Goal: Task Accomplishment & Management: Complete application form

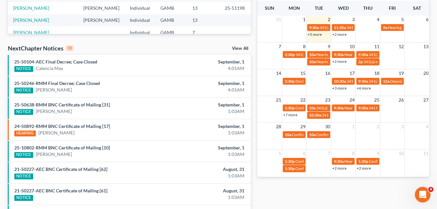
click at [254, 20] on div "Recent Cases 15 View All Name unfold_more expand_more expand_less Attorney unfo…" at bounding box center [129, 72] width 249 height 414
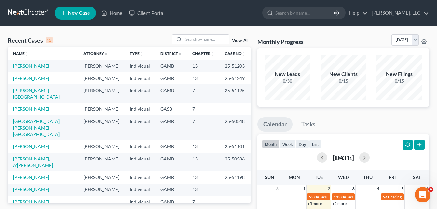
click at [30, 67] on link "[PERSON_NAME]" at bounding box center [31, 66] width 36 height 6
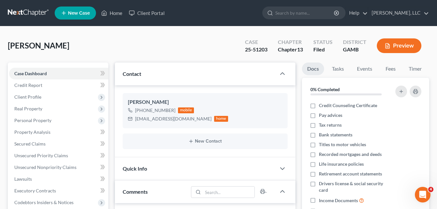
click at [106, 47] on div "[PERSON_NAME] Upgraded Case 25-51203 Chapter Chapter 13 Status Filed District […" at bounding box center [218, 48] width 421 height 28
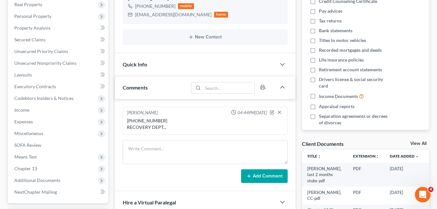
scroll to position [91, 0]
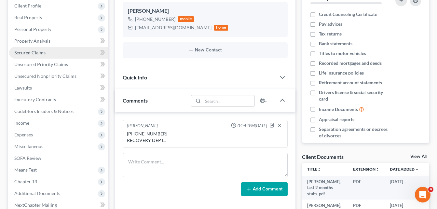
click at [38, 55] on span "Secured Claims" at bounding box center [29, 53] width 31 height 6
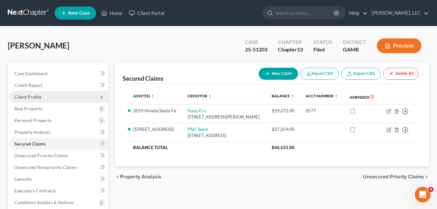
click at [36, 99] on span "Client Profile" at bounding box center [27, 97] width 27 height 6
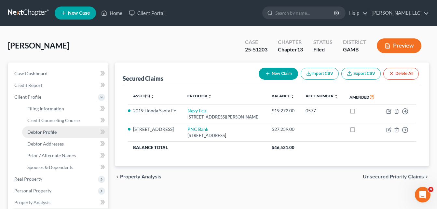
click at [48, 131] on span "Debtor Profile" at bounding box center [41, 132] width 29 height 6
select select "3"
select select "1"
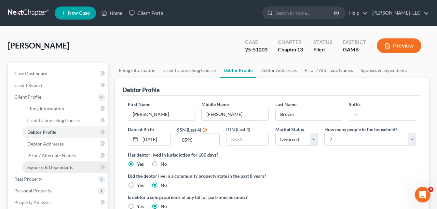
click at [67, 167] on span "Spouses & Dependents" at bounding box center [50, 167] width 46 height 6
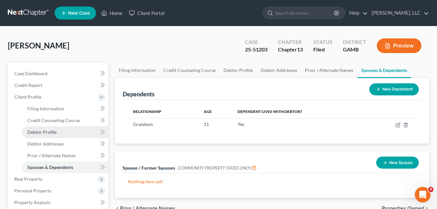
click at [42, 132] on span "Debtor Profile" at bounding box center [41, 132] width 29 height 6
select select "3"
select select "1"
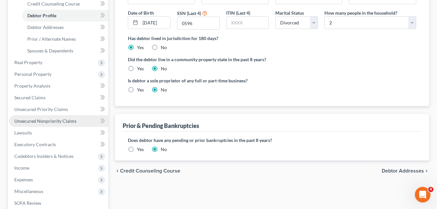
scroll to position [117, 0]
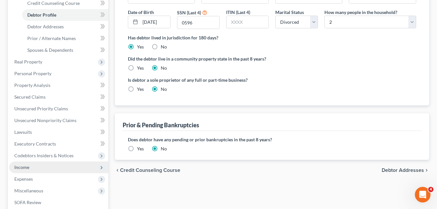
click at [25, 165] on span "Income" at bounding box center [21, 167] width 15 height 6
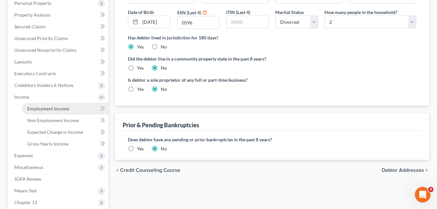
click at [52, 110] on span "Employment Income" at bounding box center [48, 109] width 42 height 6
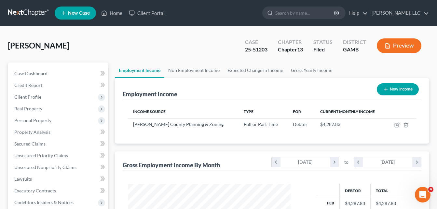
scroll to position [117, 176]
click at [24, 101] on span "Client Profile" at bounding box center [58, 97] width 99 height 12
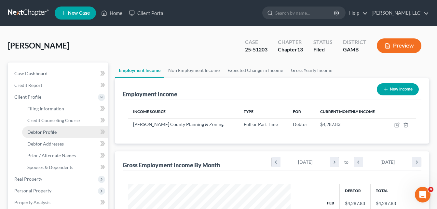
click at [35, 132] on span "Debtor Profile" at bounding box center [41, 132] width 29 height 6
select select "3"
select select "1"
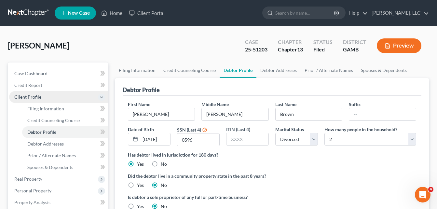
click at [28, 98] on span "Client Profile" at bounding box center [27, 97] width 27 height 6
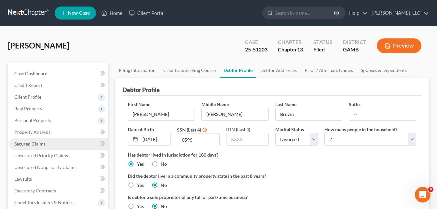
click at [29, 146] on span "Secured Claims" at bounding box center [29, 144] width 31 height 6
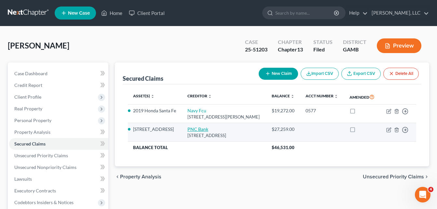
click at [197, 130] on link "PNC Bank" at bounding box center [197, 129] width 21 height 6
select select "36"
select select "4"
select select "2"
select select "3"
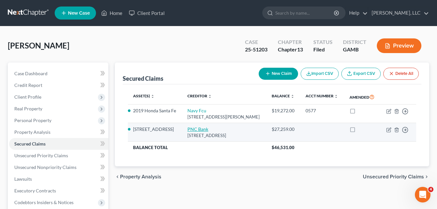
select select "0"
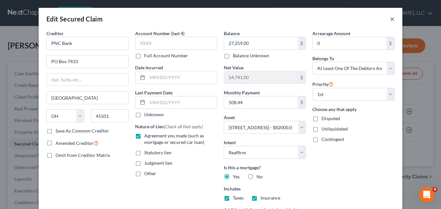
click at [391, 20] on button "×" at bounding box center [392, 19] width 5 height 8
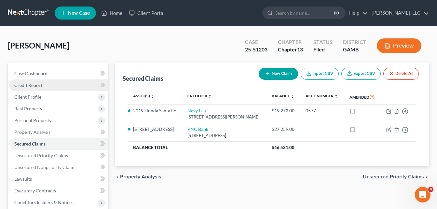
click at [31, 86] on span "Credit Report" at bounding box center [28, 85] width 28 height 6
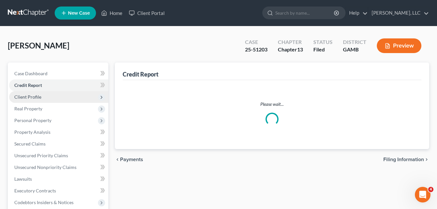
click at [30, 97] on span "Client Profile" at bounding box center [27, 97] width 27 height 6
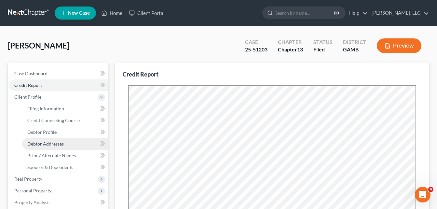
click at [38, 146] on span "Debtor Addresses" at bounding box center [45, 144] width 36 height 6
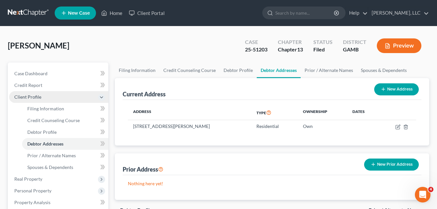
click at [15, 98] on span "Client Profile" at bounding box center [27, 97] width 27 height 6
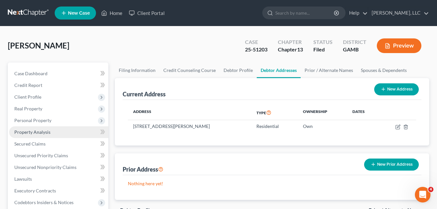
click at [20, 132] on span "Property Analysis" at bounding box center [32, 132] width 36 height 6
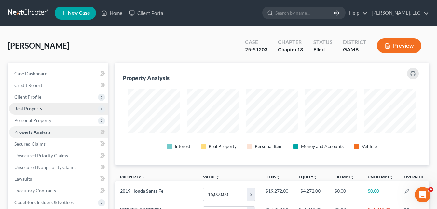
scroll to position [103, 314]
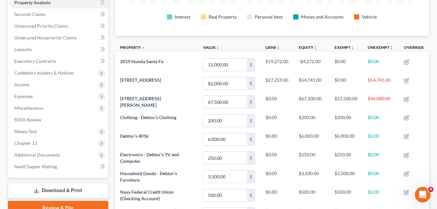
scroll to position [130, 0]
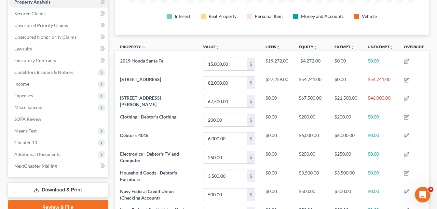
click at [4, 73] on div "[PERSON_NAME] Upgraded Case 25-51203 Chapter Chapter 13 Status Filed District […" at bounding box center [218, 103] width 437 height 415
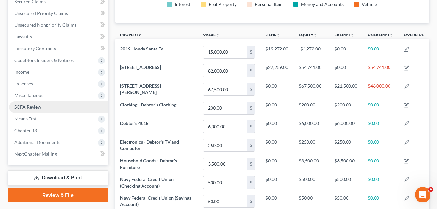
scroll to position [143, 0]
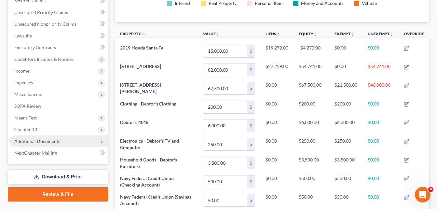
click at [48, 140] on span "Additional Documents" at bounding box center [37, 141] width 46 height 6
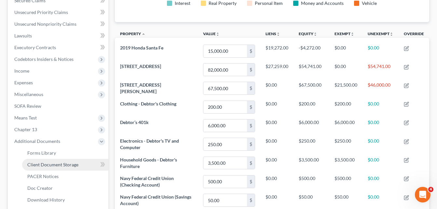
click at [45, 166] on span "Client Document Storage" at bounding box center [52, 165] width 51 height 6
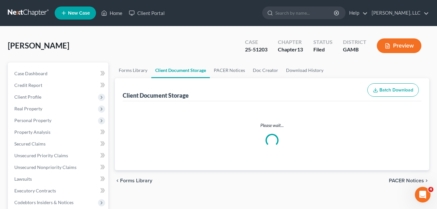
select select "12"
select select "6"
select select "22"
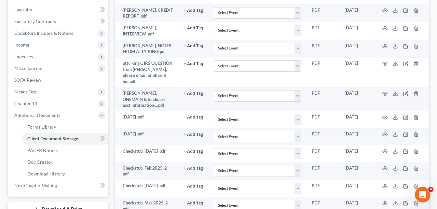
scroll to position [182, 0]
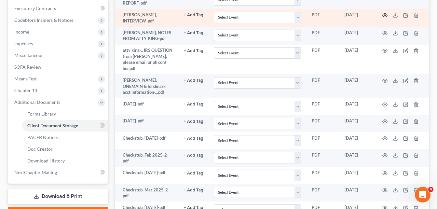
click at [384, 16] on circle "button" at bounding box center [384, 15] width 1 height 1
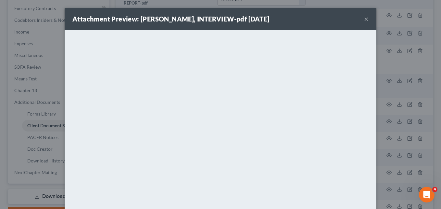
click at [364, 20] on button "×" at bounding box center [366, 19] width 5 height 8
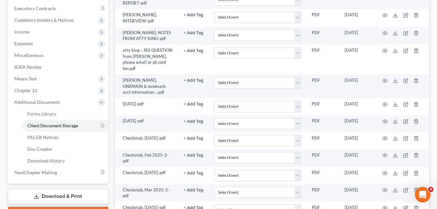
scroll to position [0, 0]
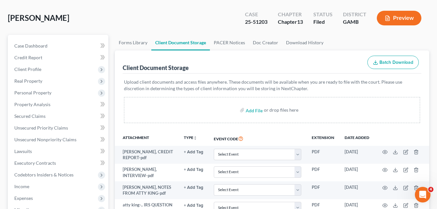
scroll to position [39, 0]
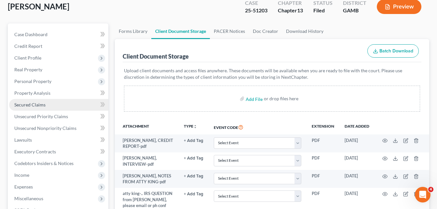
click at [26, 104] on span "Secured Claims" at bounding box center [29, 105] width 31 height 6
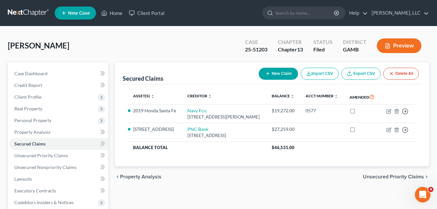
click at [116, 54] on div "[PERSON_NAME] Upgraded Case 25-51203 Chapter Chapter 13 Status Filed District […" at bounding box center [218, 48] width 421 height 28
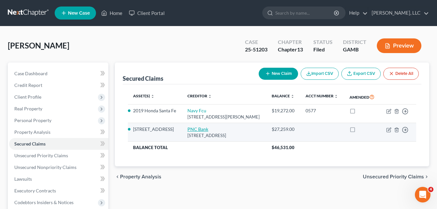
click at [194, 129] on link "PNC Bank" at bounding box center [197, 129] width 21 height 6
select select "36"
select select "4"
select select "2"
select select "3"
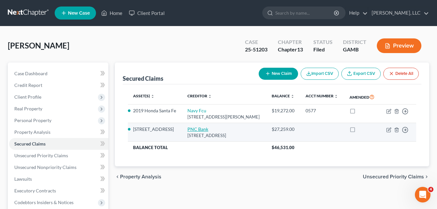
select select "0"
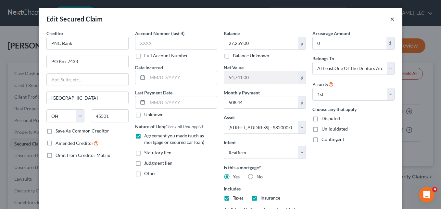
click at [391, 18] on button "×" at bounding box center [392, 19] width 5 height 8
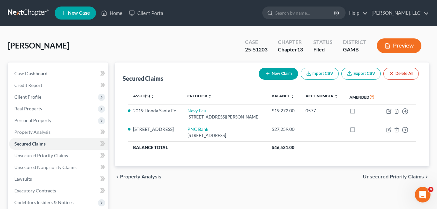
click at [5, 167] on div "Case Dashboard Payments Invoices Payments Payments Credit Report Client Profile" at bounding box center [58, 203] width 107 height 282
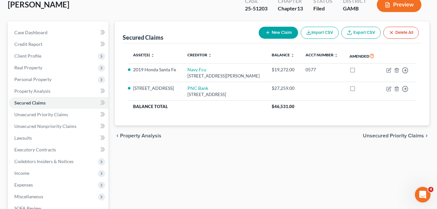
scroll to position [52, 0]
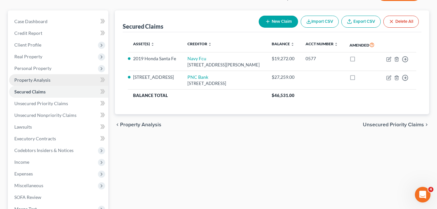
click at [30, 79] on span "Property Analysis" at bounding box center [32, 80] width 36 height 6
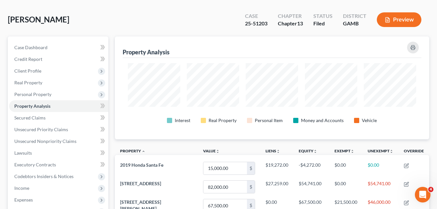
scroll to position [13, 0]
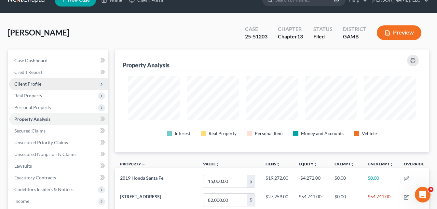
click at [28, 85] on span "Client Profile" at bounding box center [27, 84] width 27 height 6
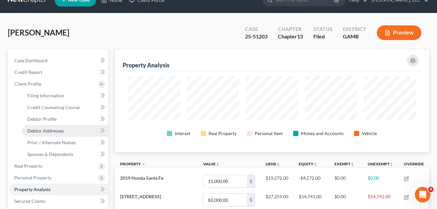
click at [37, 132] on span "Debtor Addresses" at bounding box center [45, 131] width 36 height 6
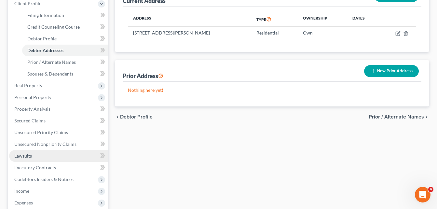
scroll to position [104, 0]
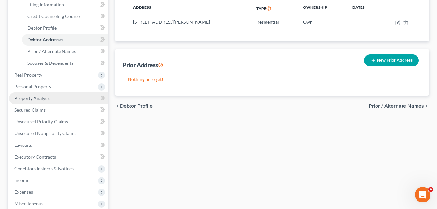
click at [37, 99] on span "Property Analysis" at bounding box center [32, 98] width 36 height 6
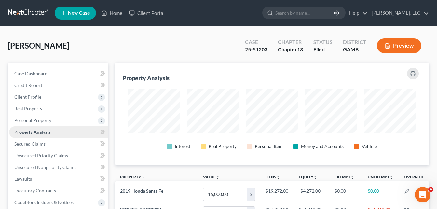
scroll to position [324986, 324774]
click at [115, 54] on div "[PERSON_NAME] Upgraded Case 25-51203 Chapter Chapter 13 Status Filed District […" at bounding box center [218, 48] width 421 height 28
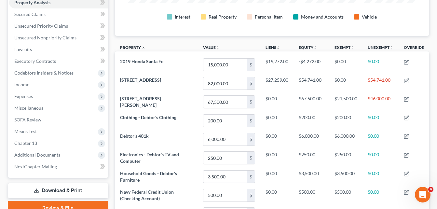
scroll to position [130, 0]
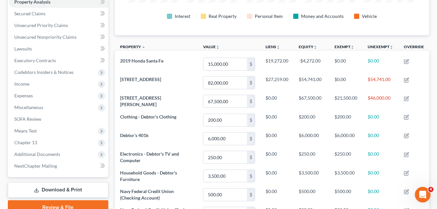
click at [112, 98] on div "Property Analysis Interest Real Property Personal Item Money and Accounts Vehic…" at bounding box center [272, 115] width 321 height 366
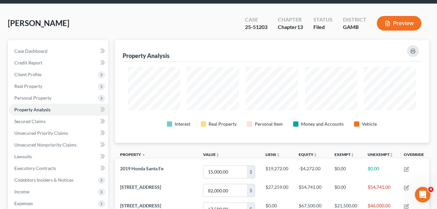
scroll to position [0, 0]
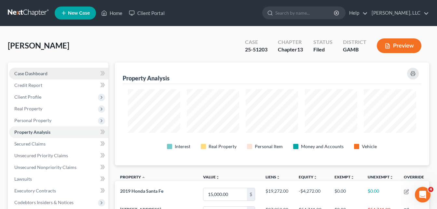
click at [30, 76] on link "Case Dashboard" at bounding box center [58, 74] width 99 height 12
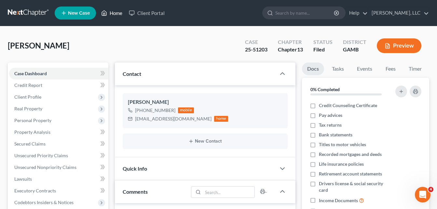
click at [117, 12] on link "Home" at bounding box center [112, 13] width 28 height 12
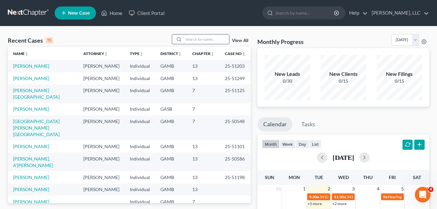
click at [188, 39] on input "search" at bounding box center [206, 38] width 46 height 9
